Goal: Feedback & Contribution: Submit feedback/report problem

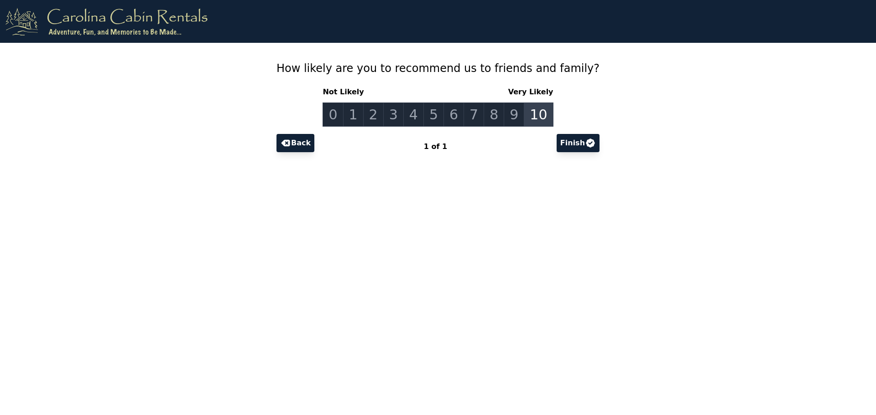
click at [526, 117] on link "10" at bounding box center [538, 115] width 29 height 24
click at [556, 148] on button "Finish" at bounding box center [577, 143] width 43 height 18
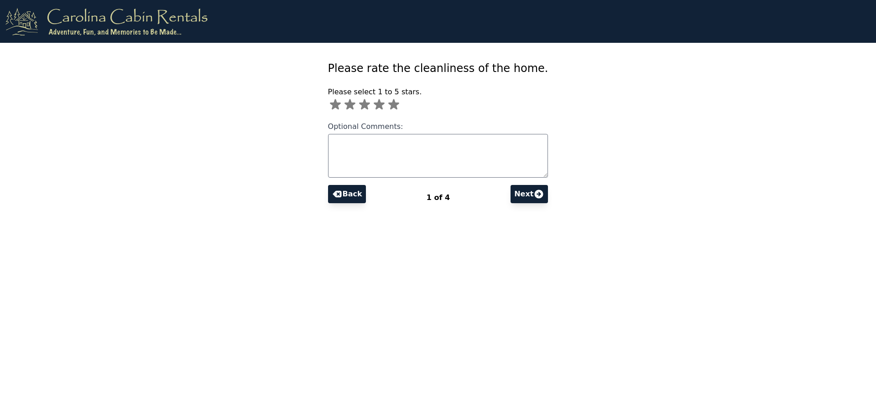
click at [399, 106] on icon at bounding box center [393, 104] width 11 height 10
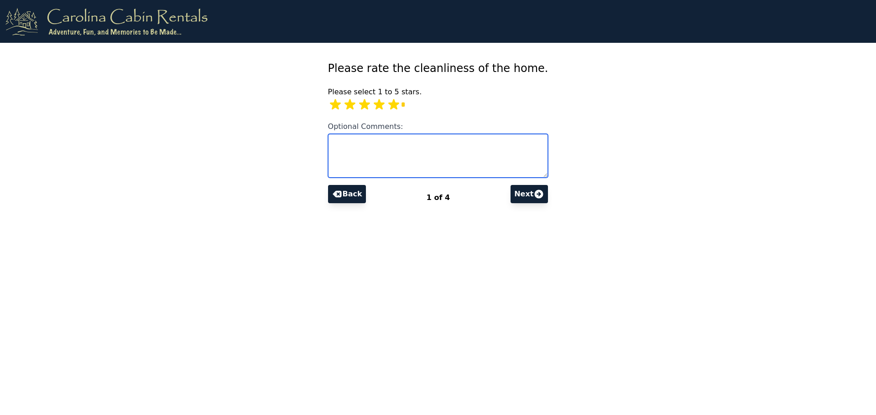
click at [394, 143] on textarea "Optional Comments:" at bounding box center [438, 156] width 220 height 44
click at [349, 143] on textarea "**********" at bounding box center [438, 156] width 220 height 44
type textarea "**********"
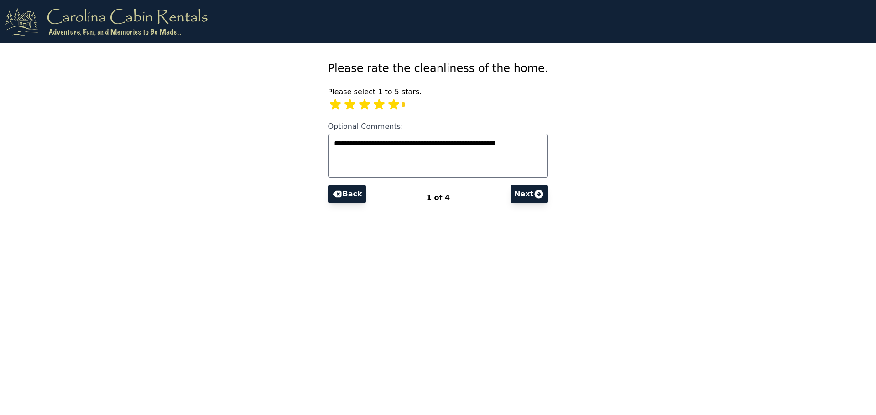
click at [517, 194] on button "Next" at bounding box center [528, 194] width 37 height 18
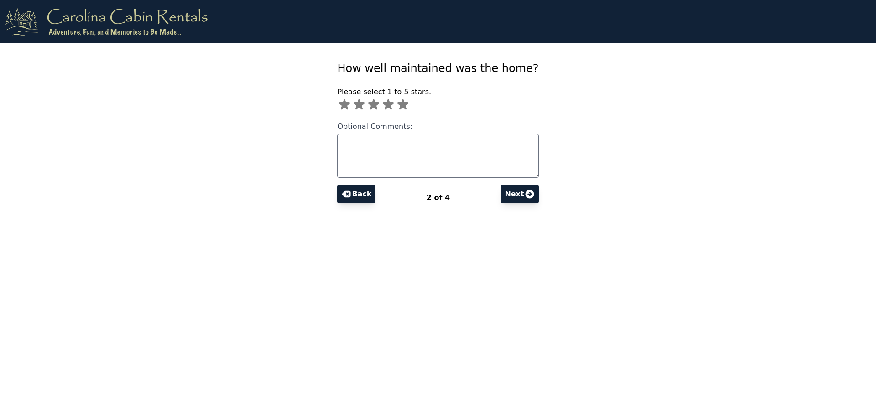
click at [379, 104] on icon at bounding box center [373, 104] width 11 height 10
click at [378, 143] on textarea "Optional Comments:" at bounding box center [437, 156] width 201 height 44
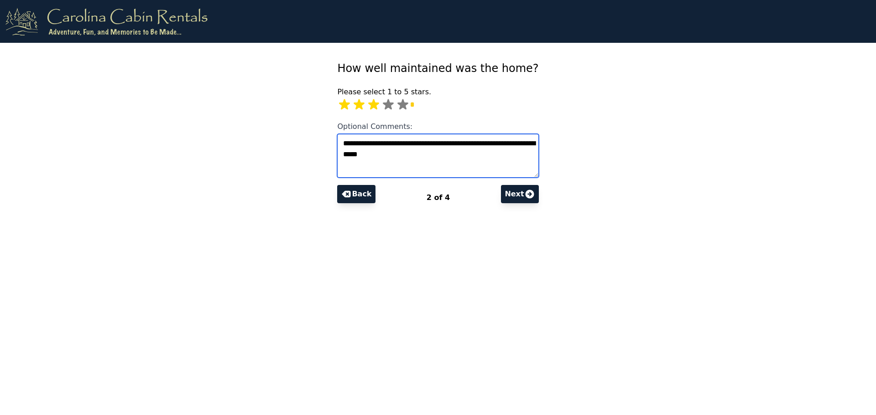
type textarea "**********"
click at [524, 195] on icon at bounding box center [529, 194] width 11 height 11
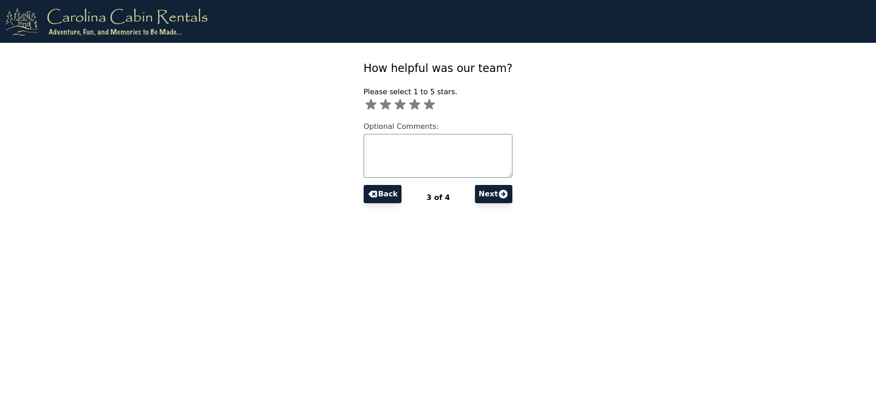
click at [435, 106] on icon at bounding box center [429, 104] width 11 height 10
click at [480, 198] on button "Next" at bounding box center [493, 194] width 37 height 18
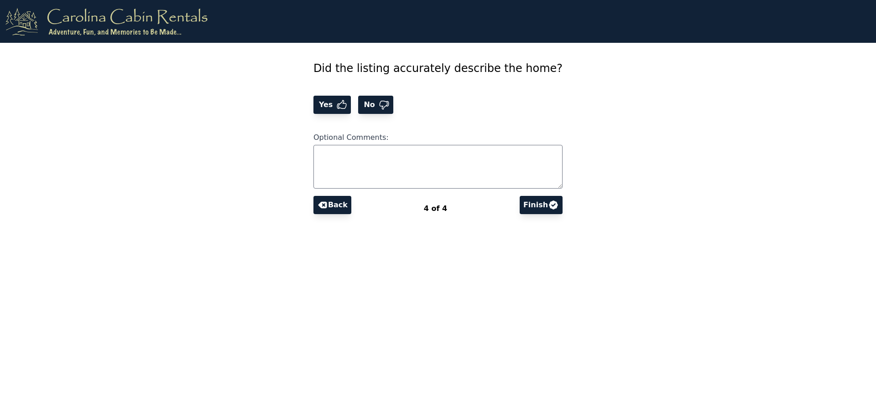
click at [337, 107] on span "Yes" at bounding box center [327, 104] width 20 height 11
click at [526, 203] on button "Finish" at bounding box center [540, 205] width 43 height 18
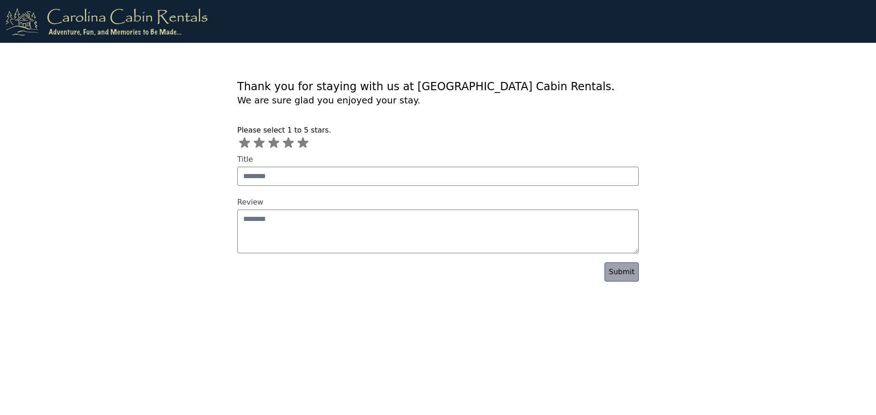
click at [287, 146] on icon at bounding box center [288, 143] width 11 height 10
click at [621, 278] on link "Submit" at bounding box center [621, 272] width 34 height 19
